Goal: Navigation & Orientation: Find specific page/section

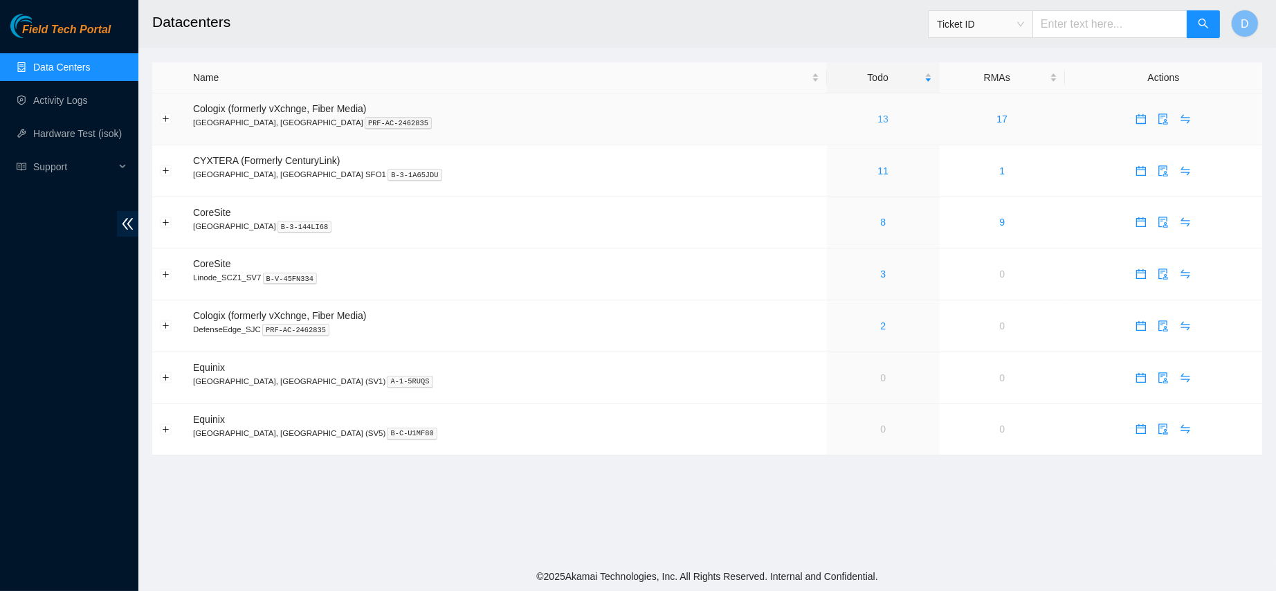
click at [877, 117] on link "13" at bounding box center [882, 118] width 11 height 11
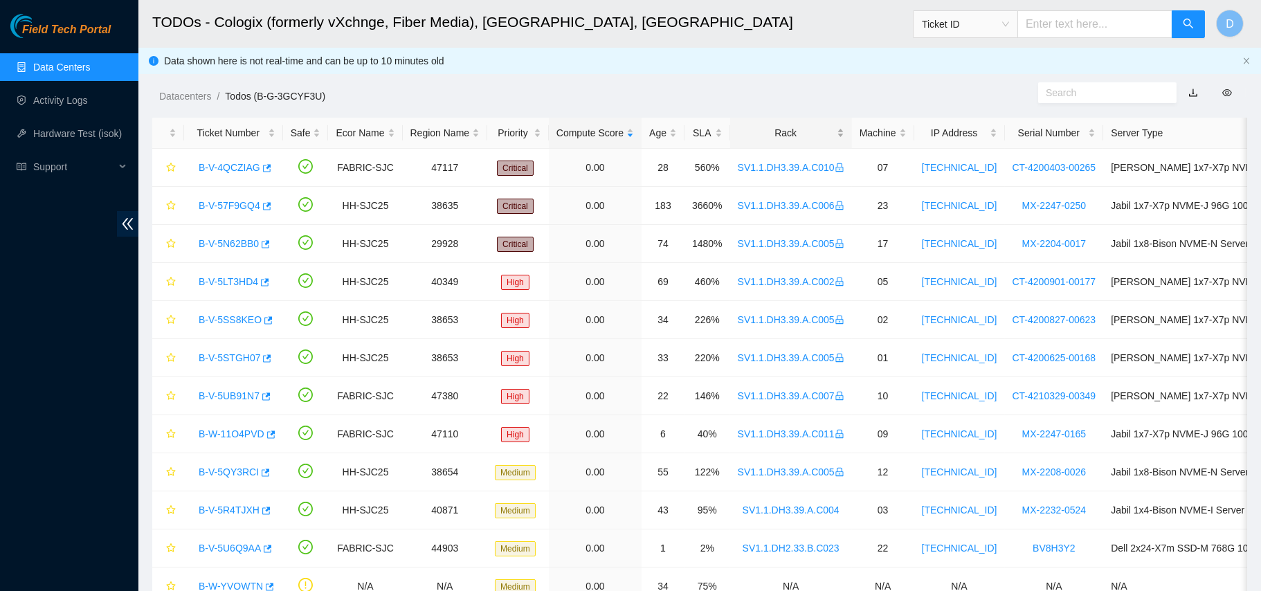
click at [769, 130] on div "Rack" at bounding box center [791, 132] width 107 height 15
click at [799, 125] on div "Rack" at bounding box center [791, 132] width 107 height 15
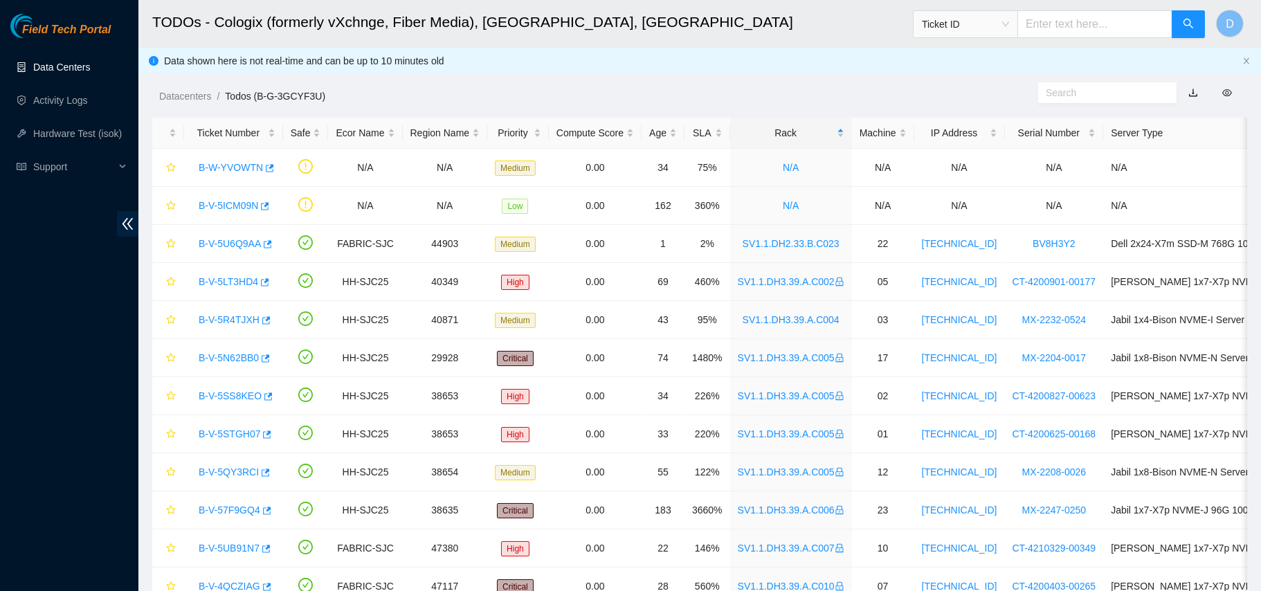
click at [86, 65] on link "Data Centers" at bounding box center [61, 67] width 57 height 11
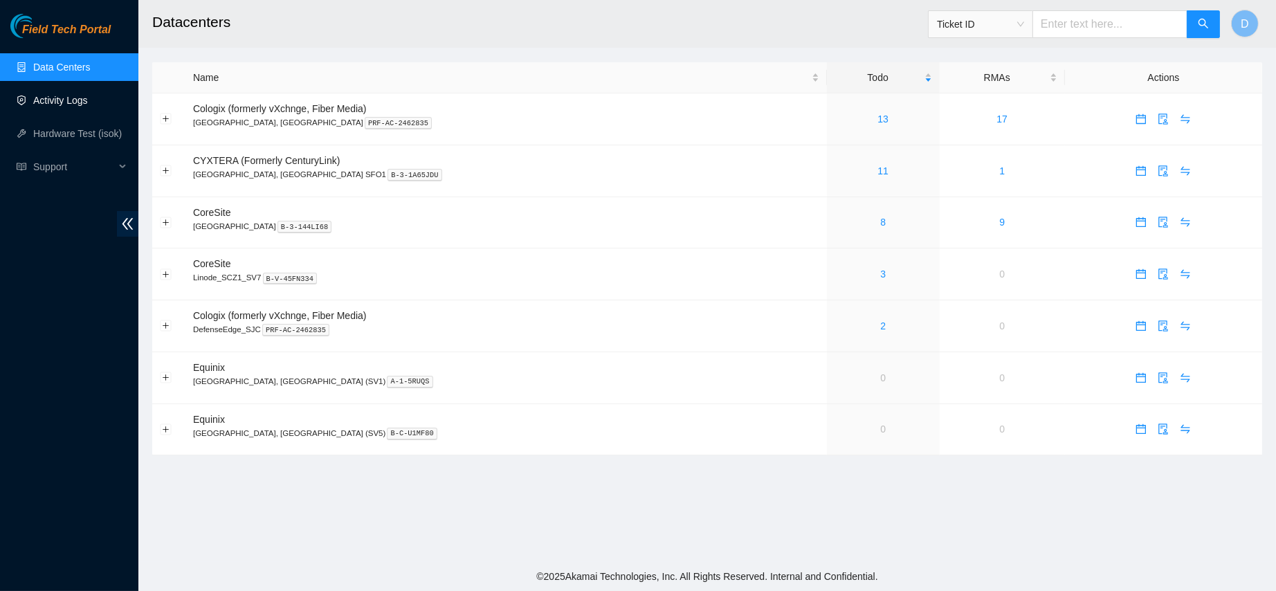
click at [62, 96] on link "Activity Logs" at bounding box center [60, 100] width 55 height 11
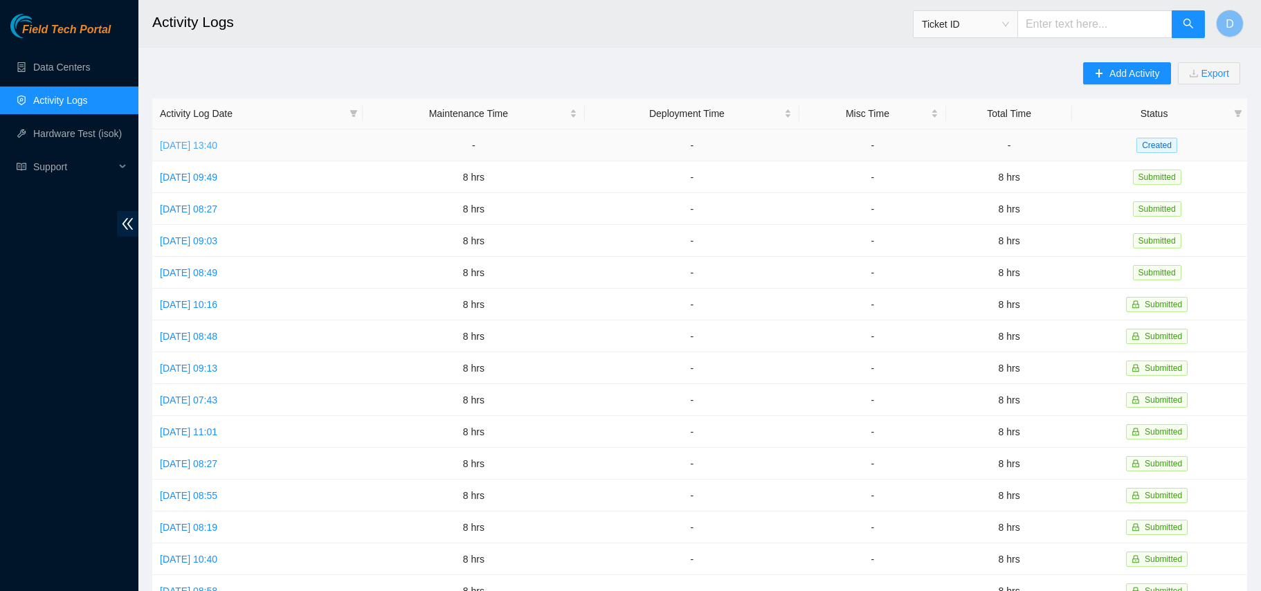
click at [207, 143] on link "Tue, 09 Sep 2025 13:40" at bounding box center [188, 145] width 57 height 11
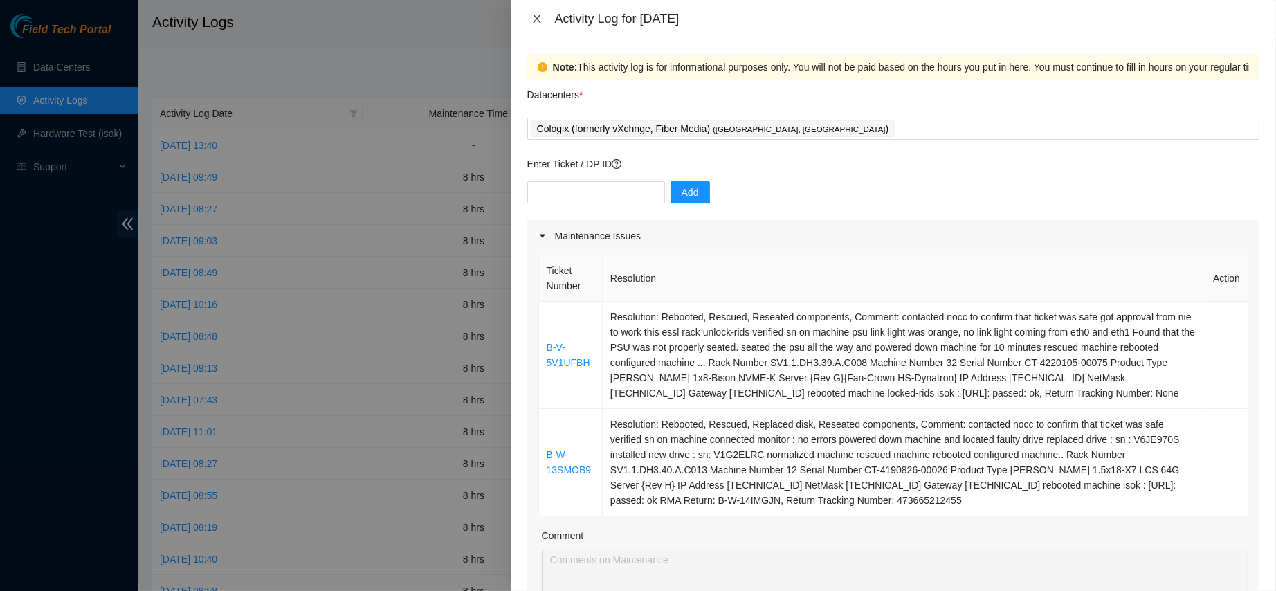
click at [531, 17] on icon "close" at bounding box center [536, 18] width 11 height 11
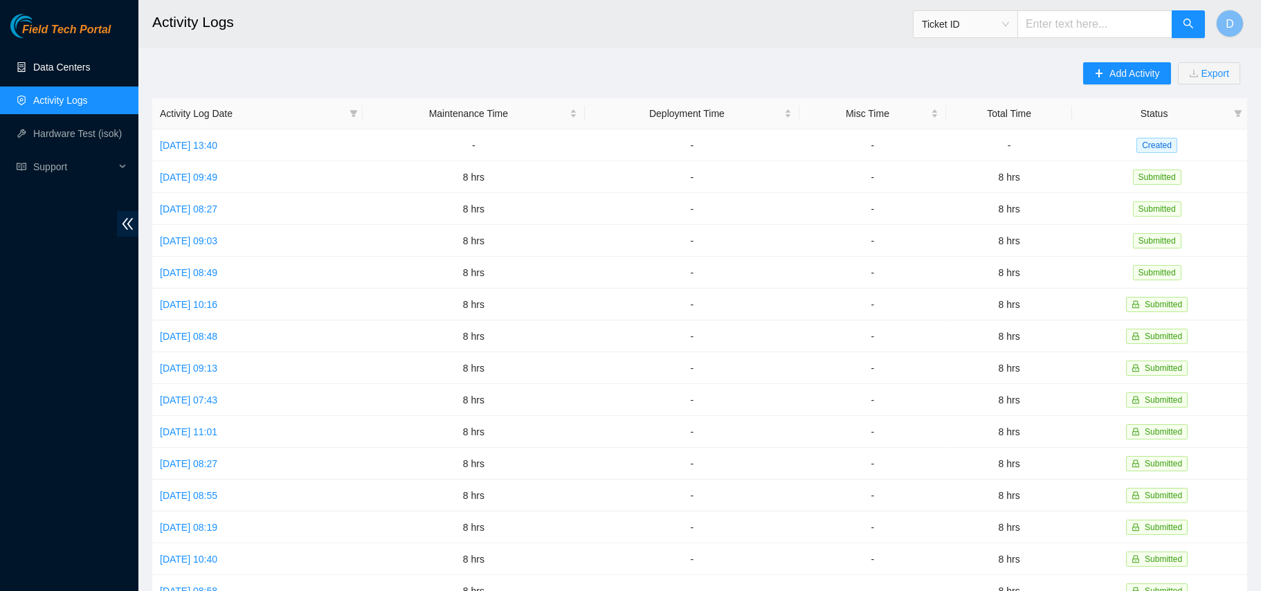
click at [90, 62] on link "Data Centers" at bounding box center [61, 67] width 57 height 11
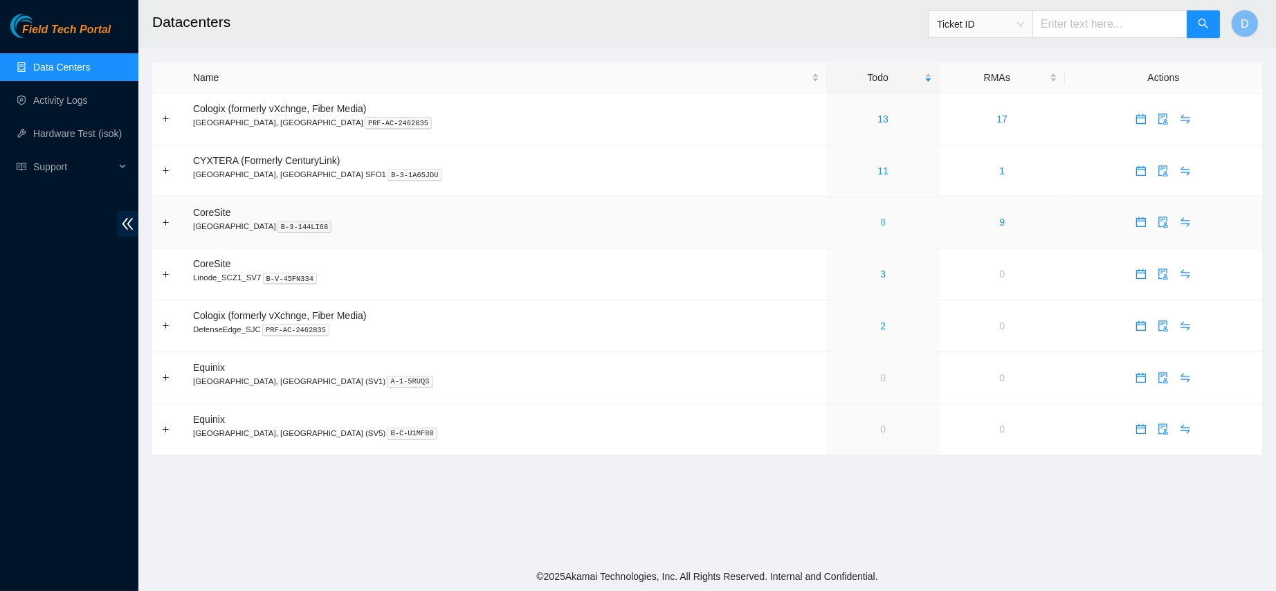
click at [880, 224] on link "8" at bounding box center [883, 222] width 6 height 11
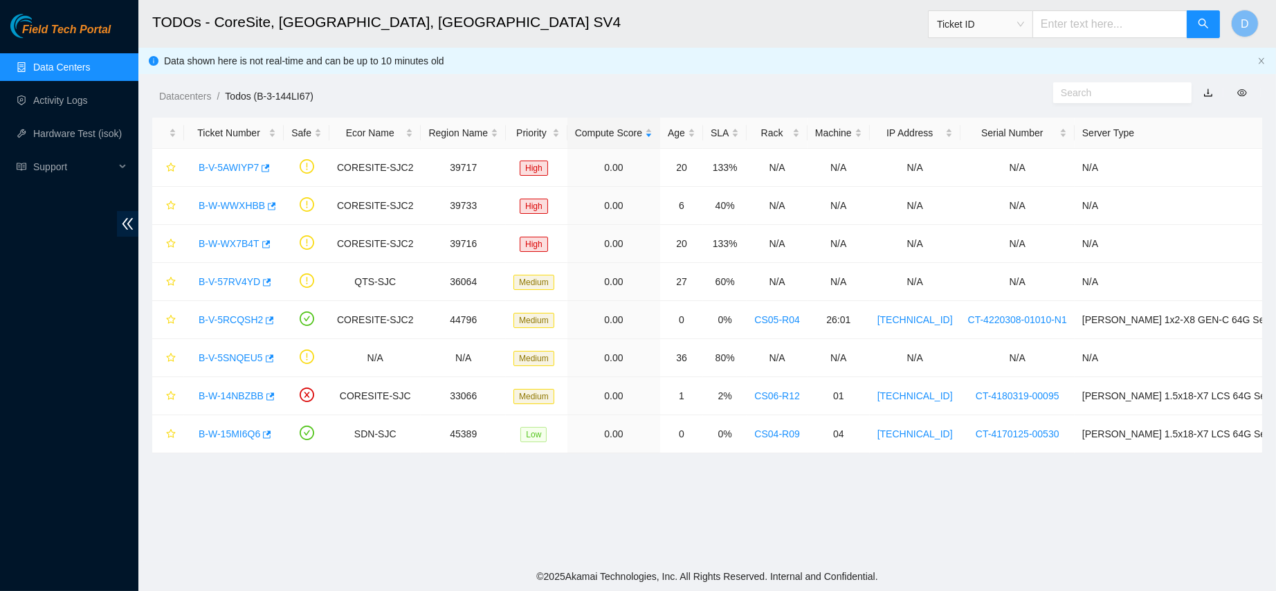
click at [33, 62] on link "Data Centers" at bounding box center [61, 67] width 57 height 11
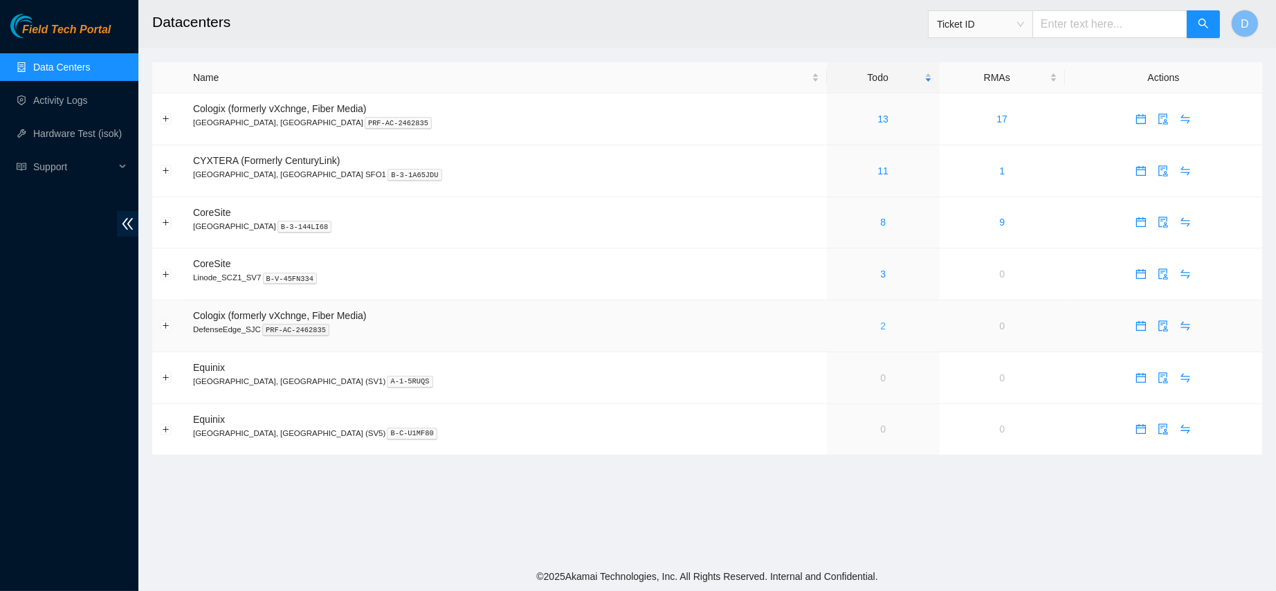
click at [880, 331] on link "2" at bounding box center [883, 325] width 6 height 11
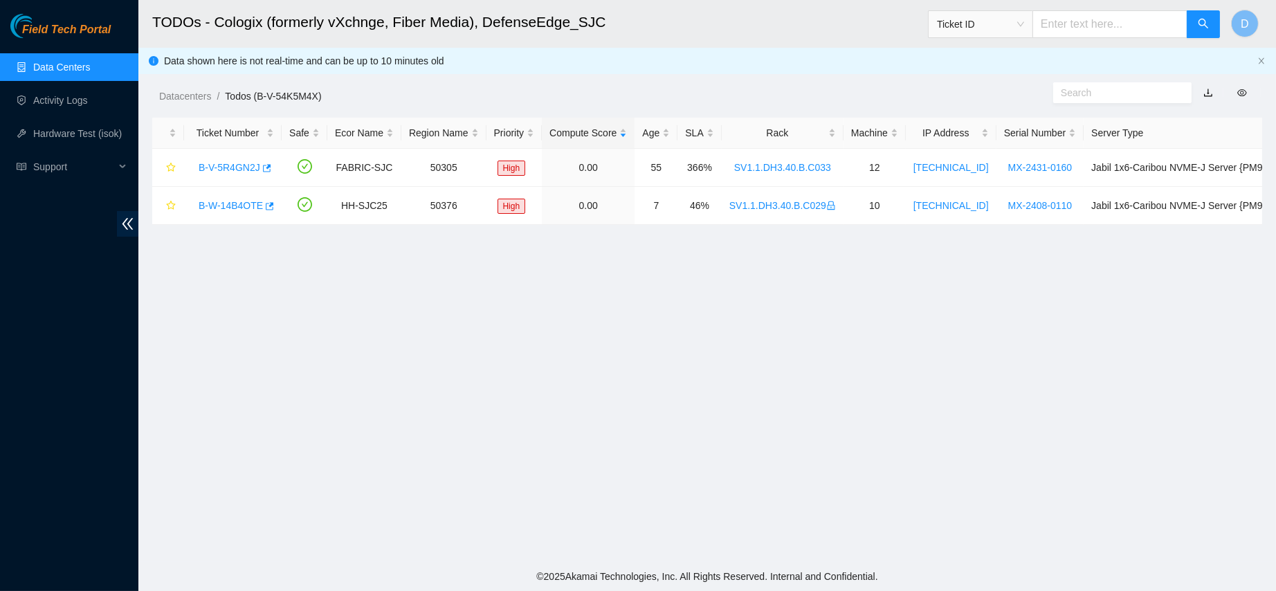
click at [73, 62] on link "Data Centers" at bounding box center [61, 67] width 57 height 11
